Goal: Task Accomplishment & Management: Manage account settings

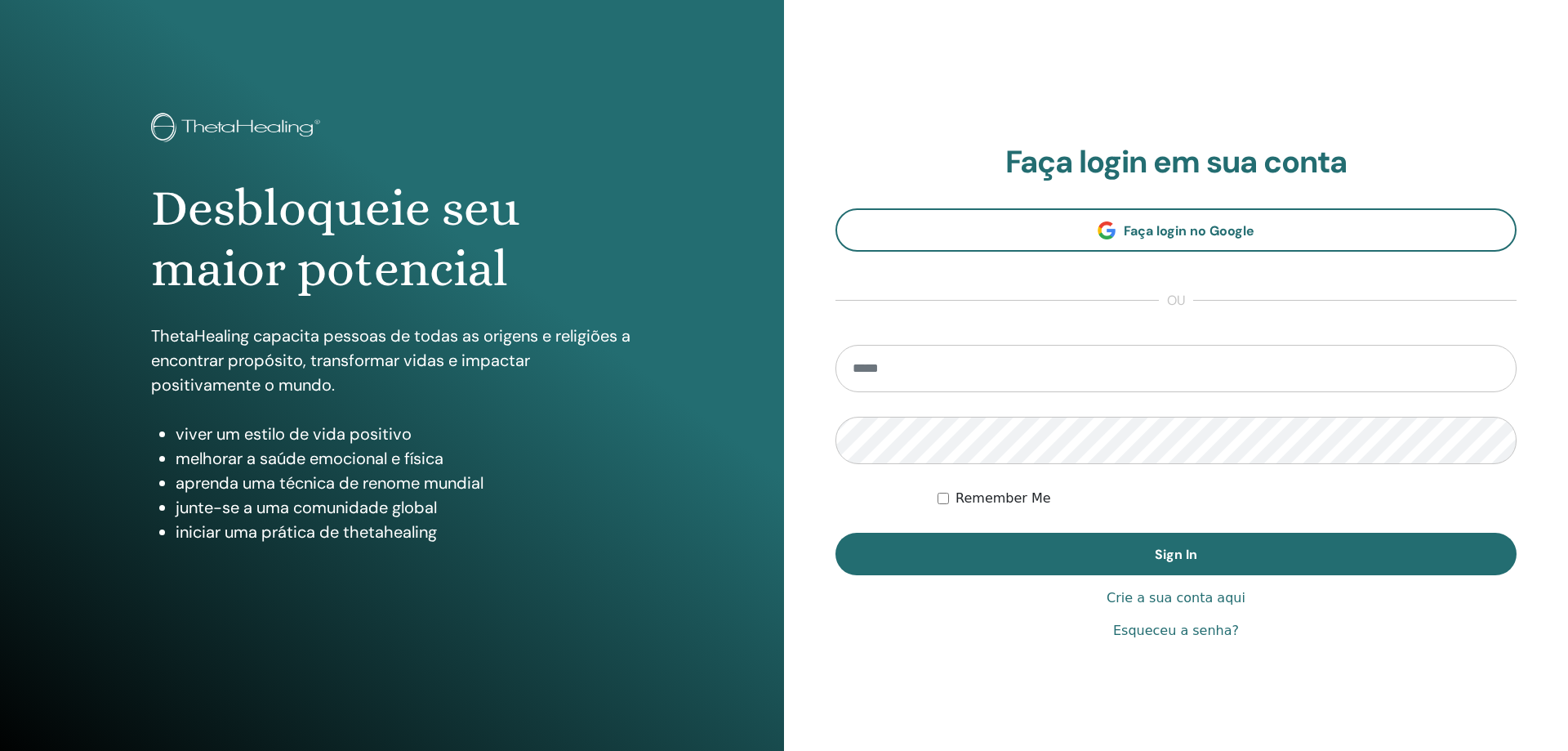
click at [997, 365] on input "email" at bounding box center [1176, 368] width 681 height 48
type input "**********"
click at [835, 532] on button "Sign In" at bounding box center [1176, 553] width 681 height 42
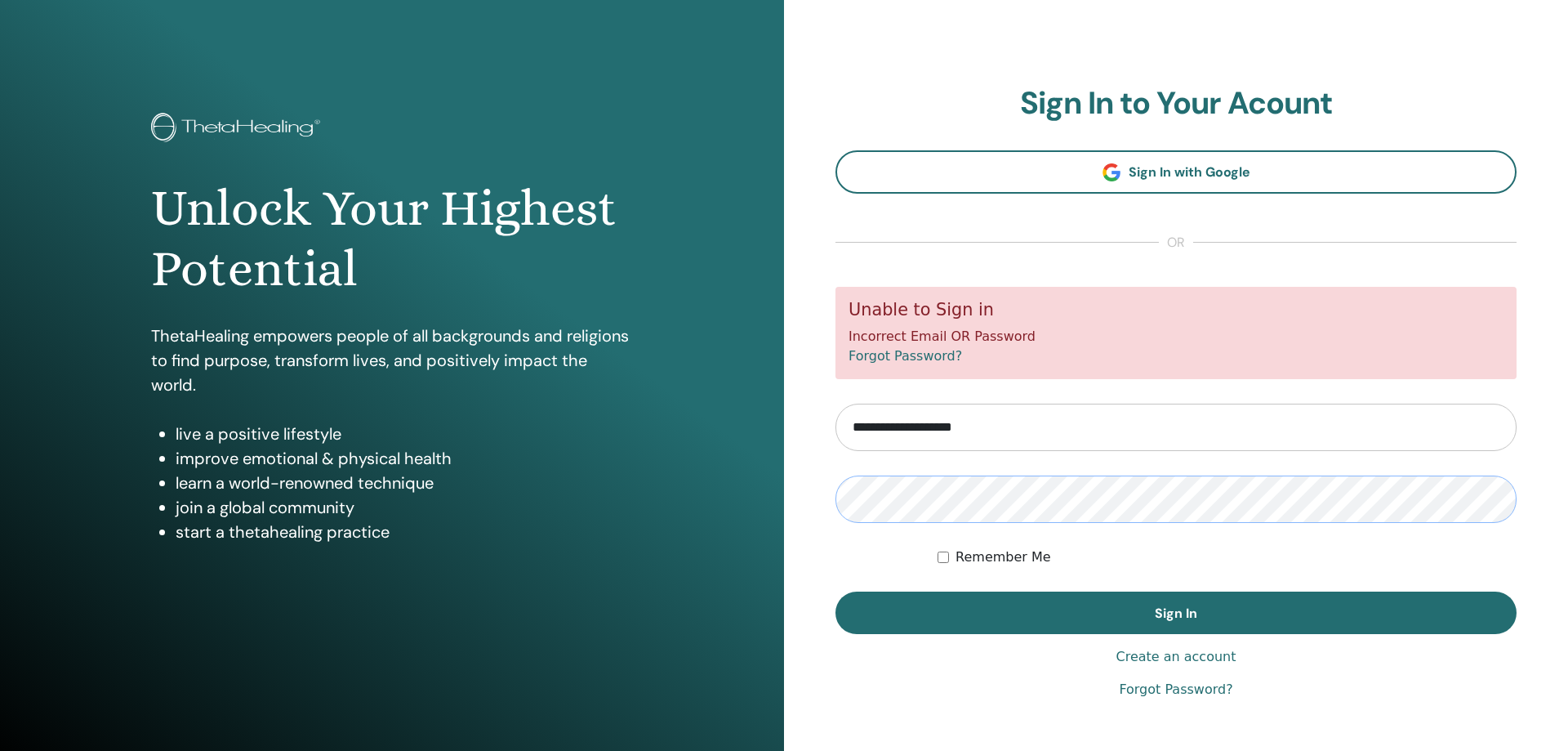
click at [835, 592] on button "Sign In" at bounding box center [1176, 613] width 681 height 42
